Goal: Task Accomplishment & Management: Use online tool/utility

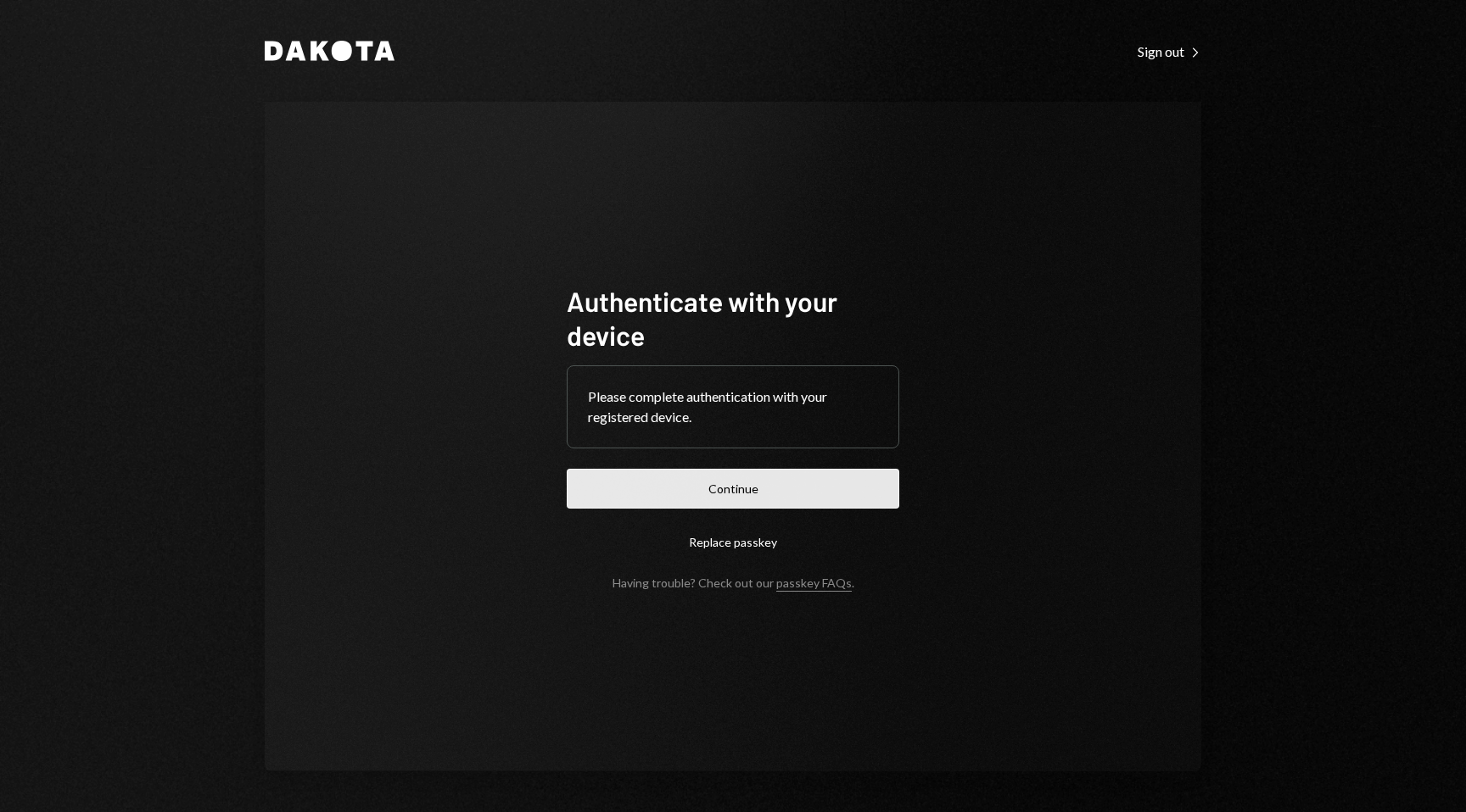
click at [818, 497] on button "Continue" at bounding box center [733, 489] width 332 height 40
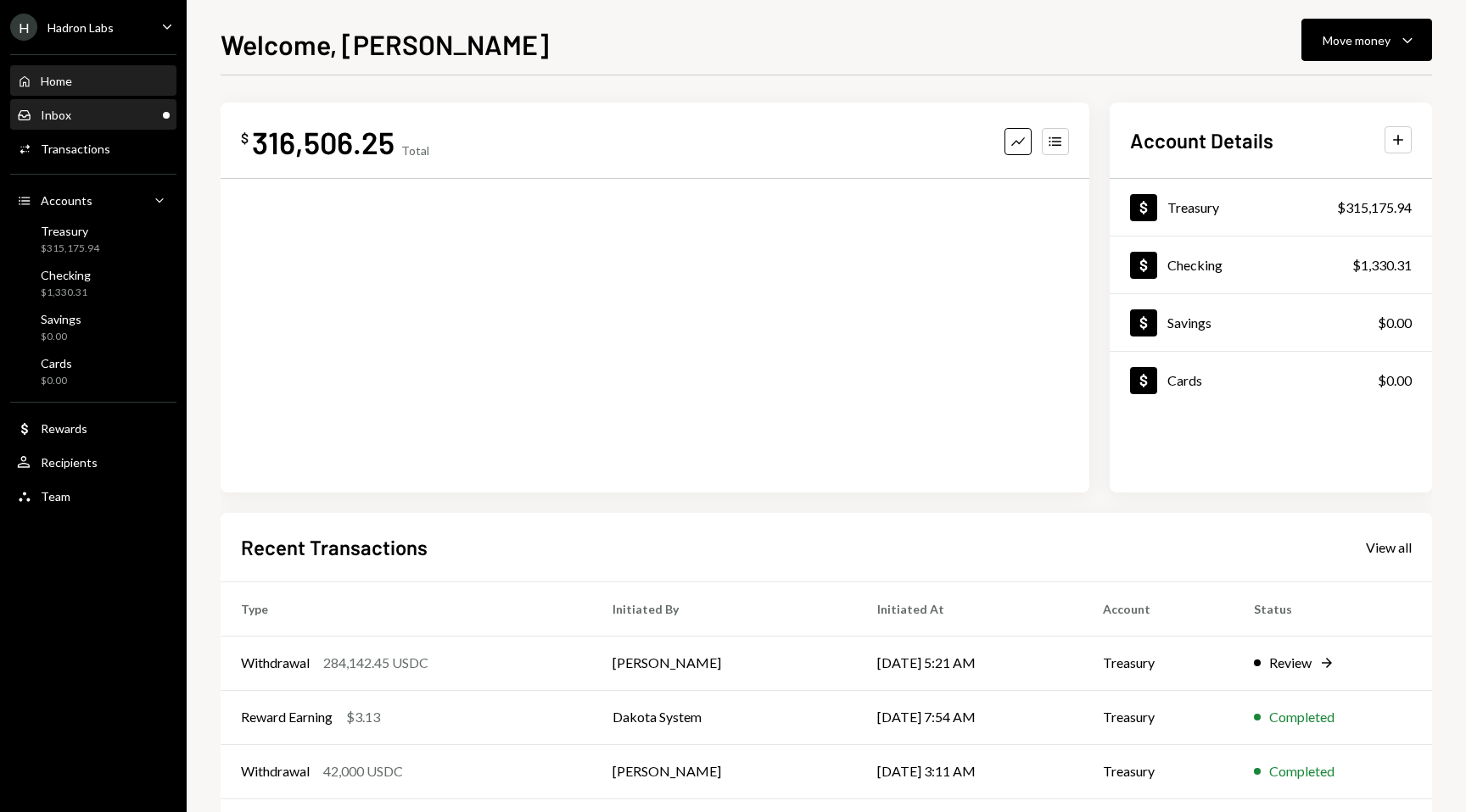
click at [151, 112] on div "Inbox Inbox" at bounding box center [93, 115] width 152 height 15
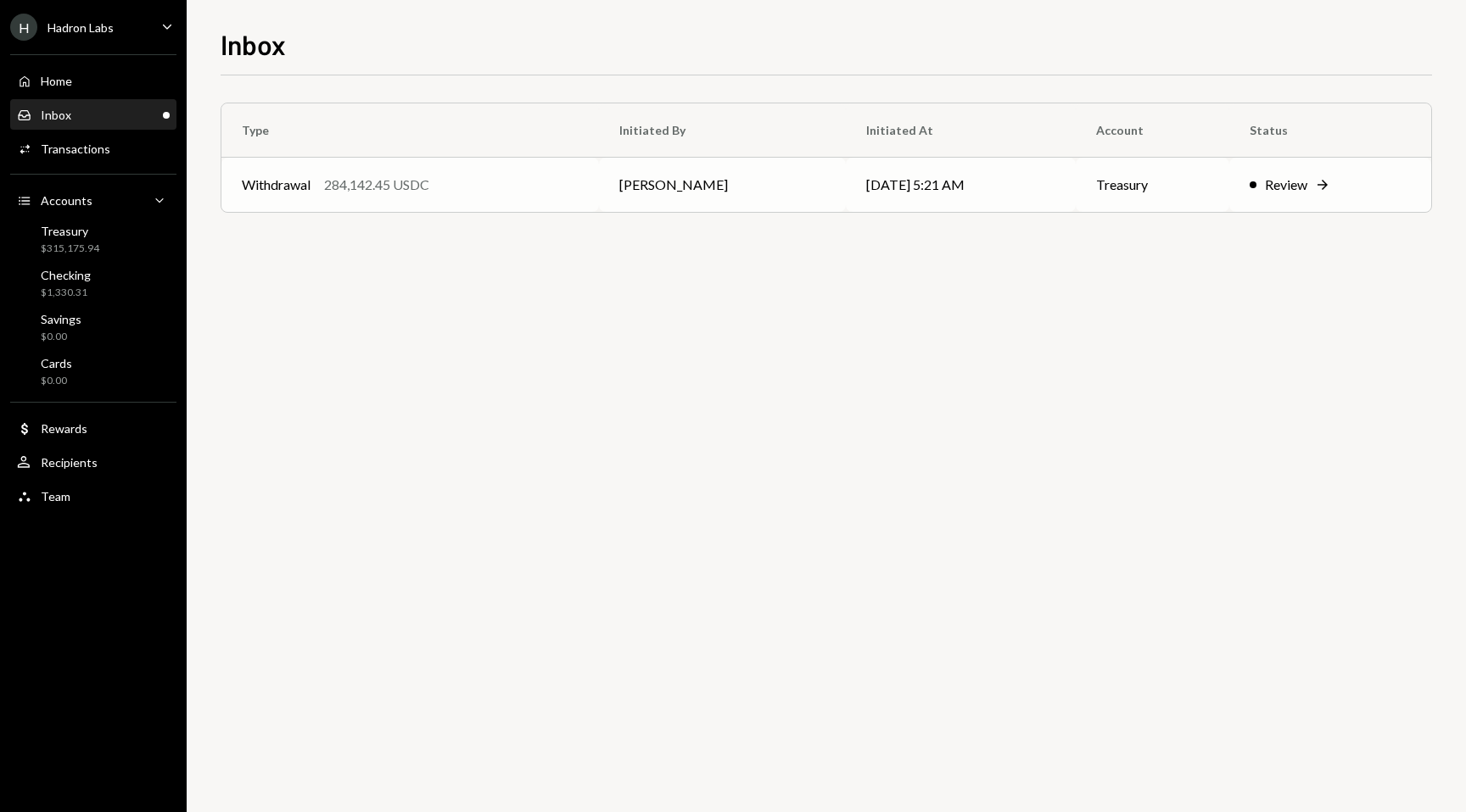
click at [1286, 189] on div "Review" at bounding box center [1286, 184] width 43 height 20
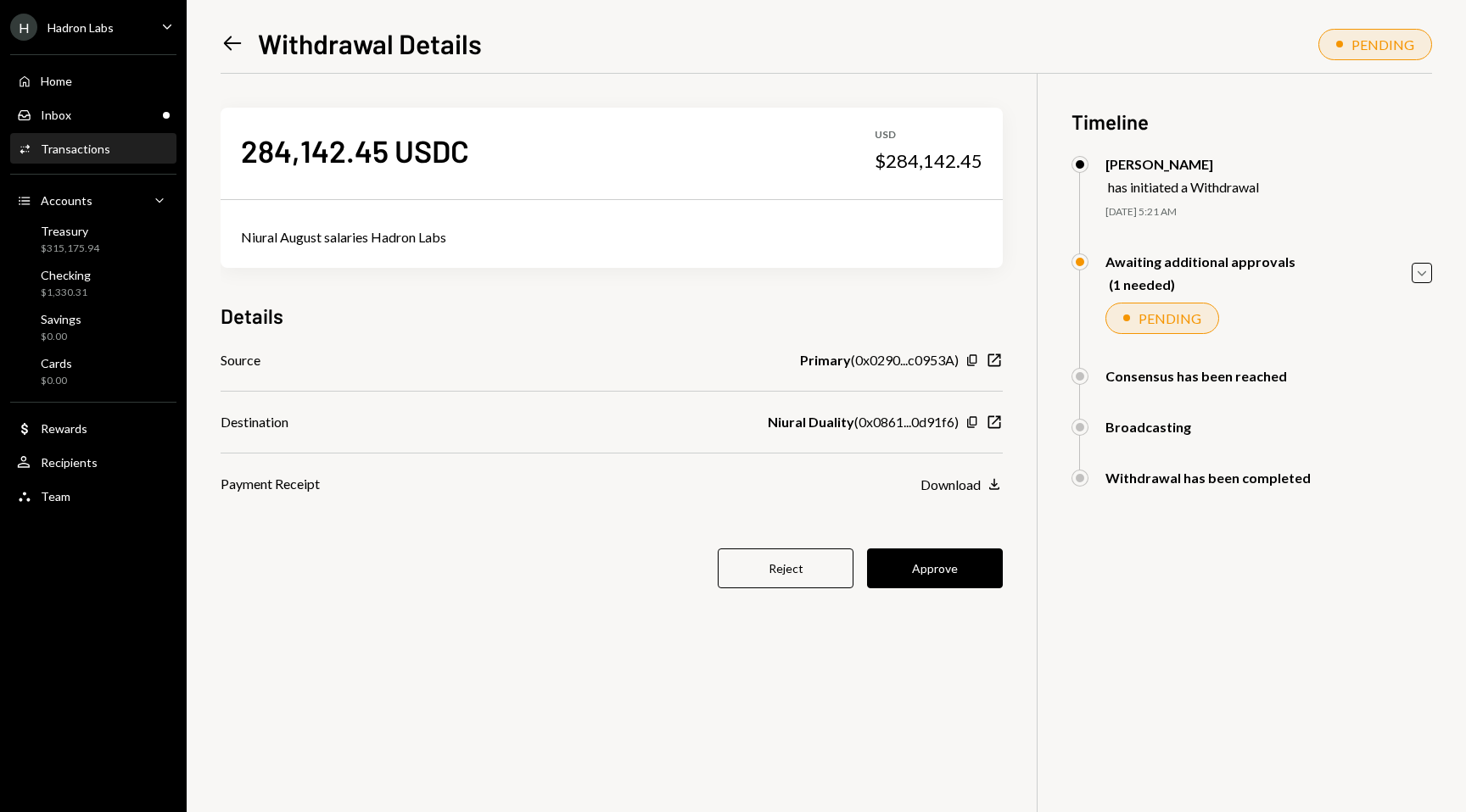
click at [948, 545] on div "284,142.45 USDC USD $284,142.45 Niural August salaries Hadron Labs Details Sour…" at bounding box center [611, 358] width 782 height 569
click at [939, 568] on button "Approve" at bounding box center [935, 568] width 136 height 40
